Goal: Browse casually

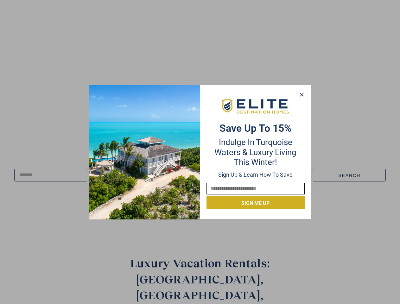
click at [200, 152] on div "Save up to 15% Indulge in Turquoise Waters & Luxury Living this winter! Sign up…" at bounding box center [255, 151] width 111 height 113
click at [301, 95] on icon at bounding box center [301, 94] width 3 height 3
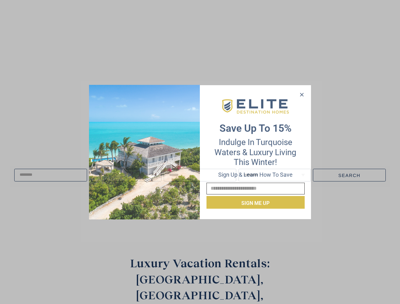
click at [302, 95] on icon at bounding box center [301, 94] width 3 height 3
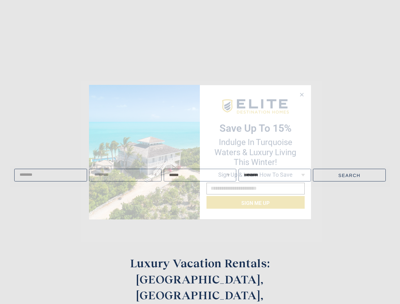
click at [301, 94] on icon at bounding box center [301, 94] width 3 height 3
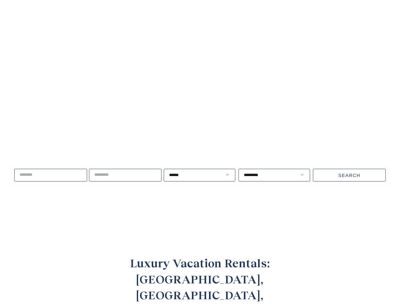
click at [144, 152] on span "Live well, travel often." at bounding box center [82, 152] width 139 height 16
click at [255, 106] on video at bounding box center [200, 115] width 463 height 231
click at [255, 203] on div "Live well, travel often. ****** * * * * * * * * * ** ** ** ** ** ** **" at bounding box center [200, 175] width 400 height 81
